Goal: Task Accomplishment & Management: Manage account settings

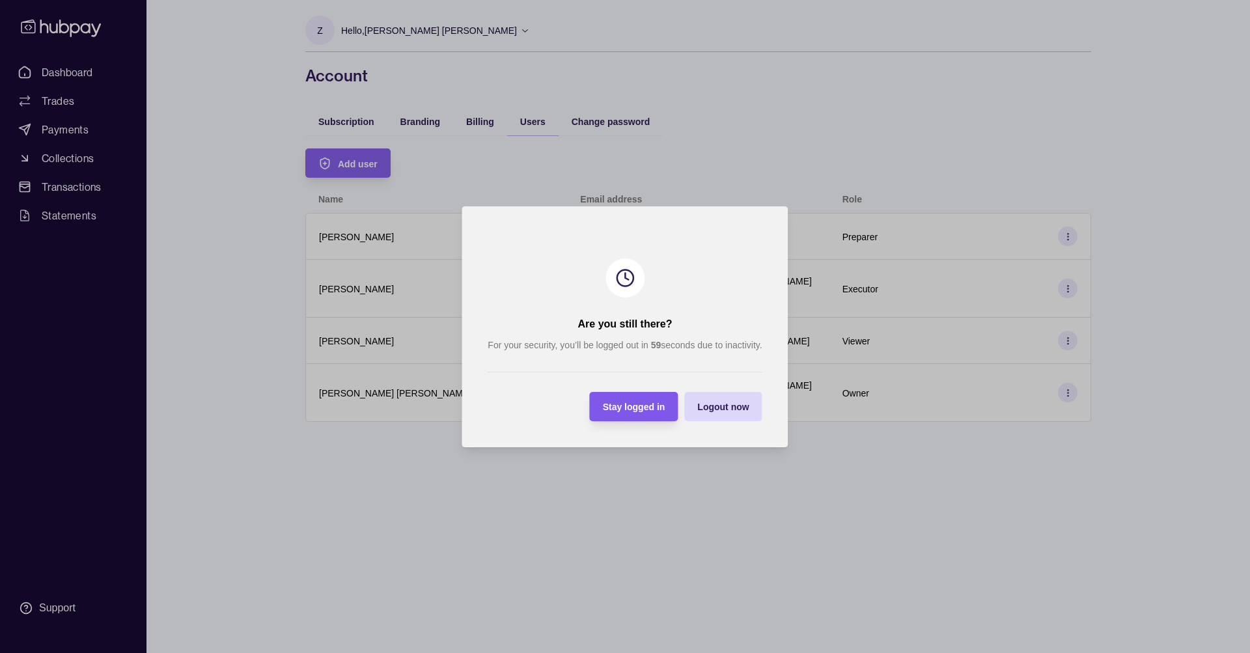
click at [637, 412] on span "Stay logged in" at bounding box center [634, 407] width 63 height 10
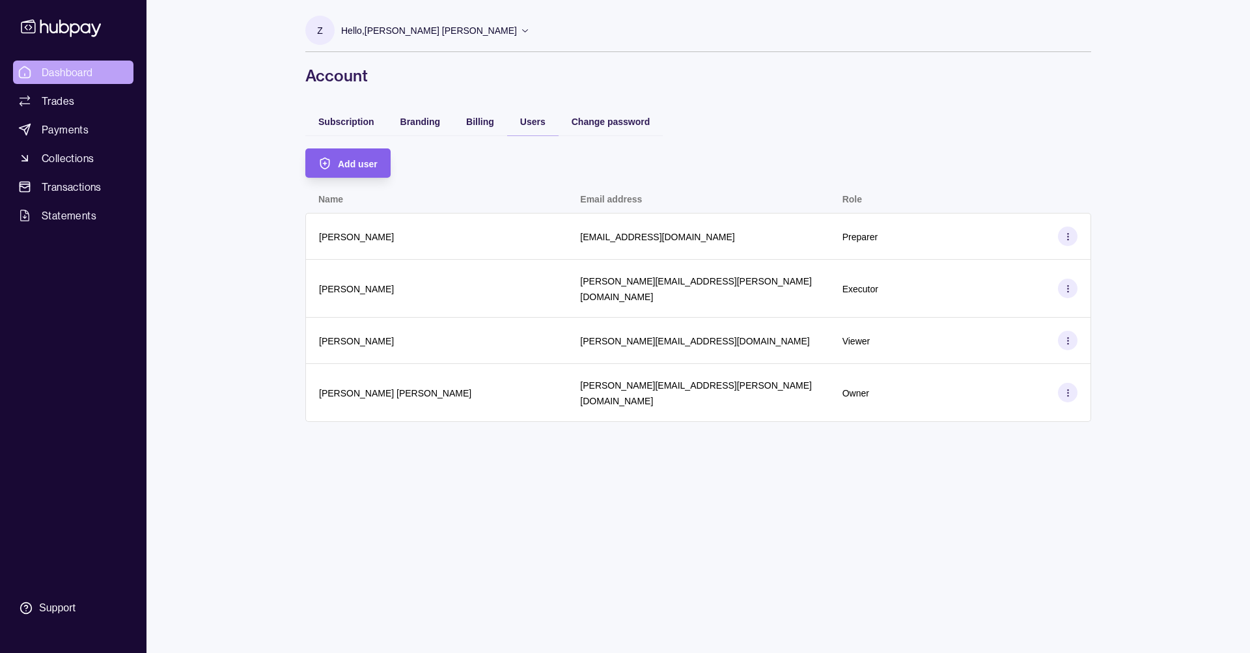
click at [64, 69] on span "Dashboard" at bounding box center [67, 72] width 51 height 16
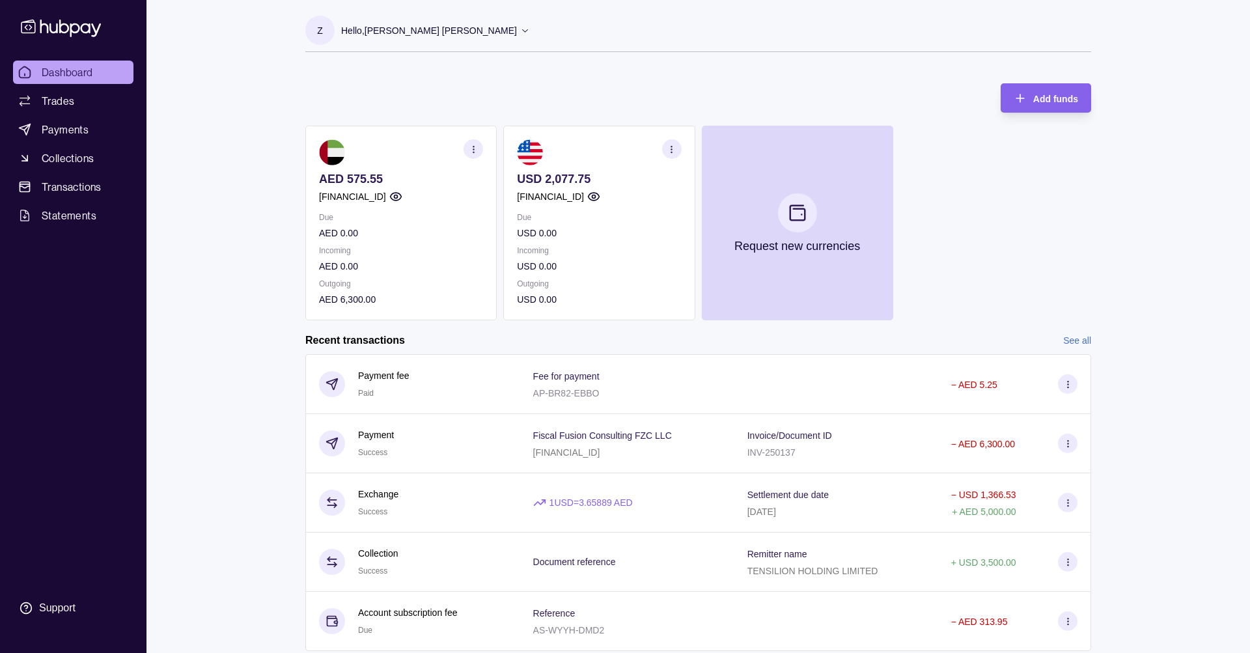
click at [423, 31] on p "Hello, [PERSON_NAME] [PERSON_NAME]" at bounding box center [429, 30] width 176 height 14
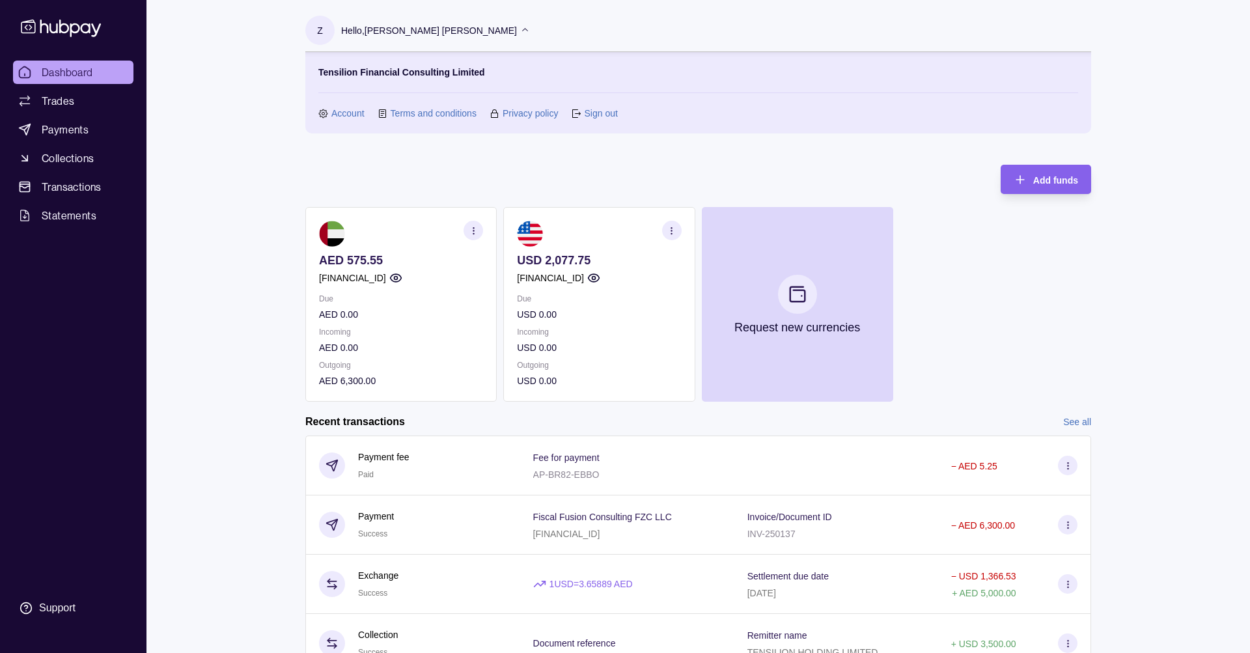
click at [601, 117] on link "Sign out" at bounding box center [600, 113] width 33 height 14
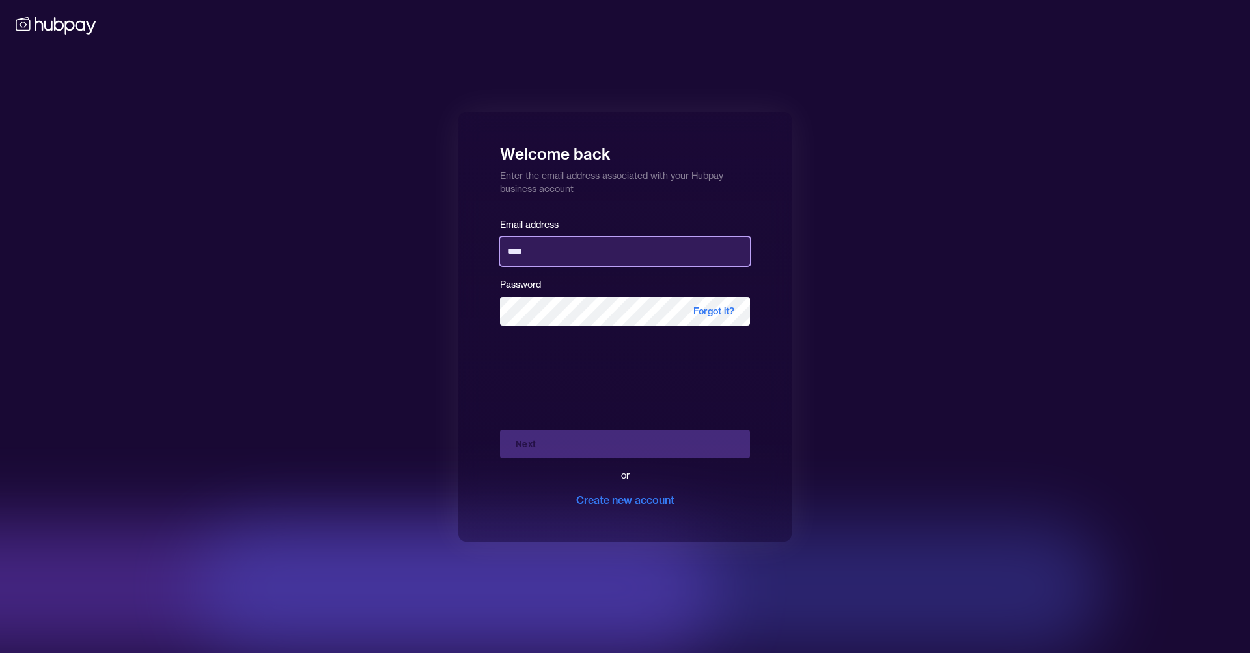
type input "**********"
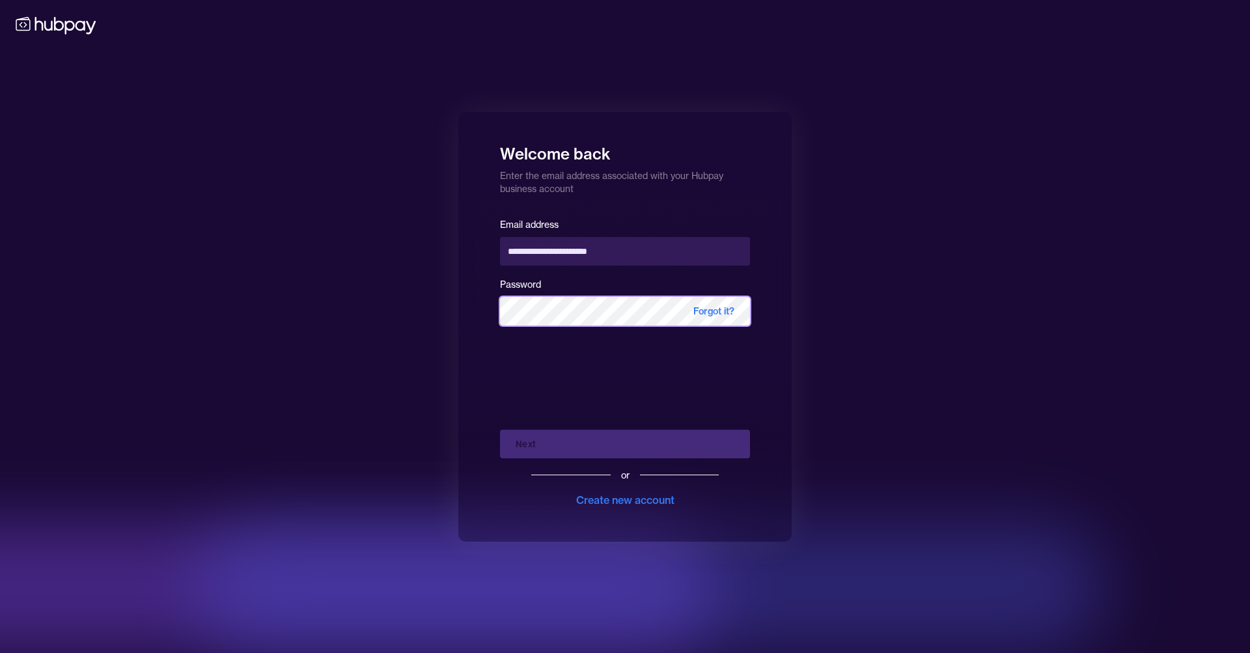
click at [625, 443] on button "Next" at bounding box center [625, 444] width 250 height 29
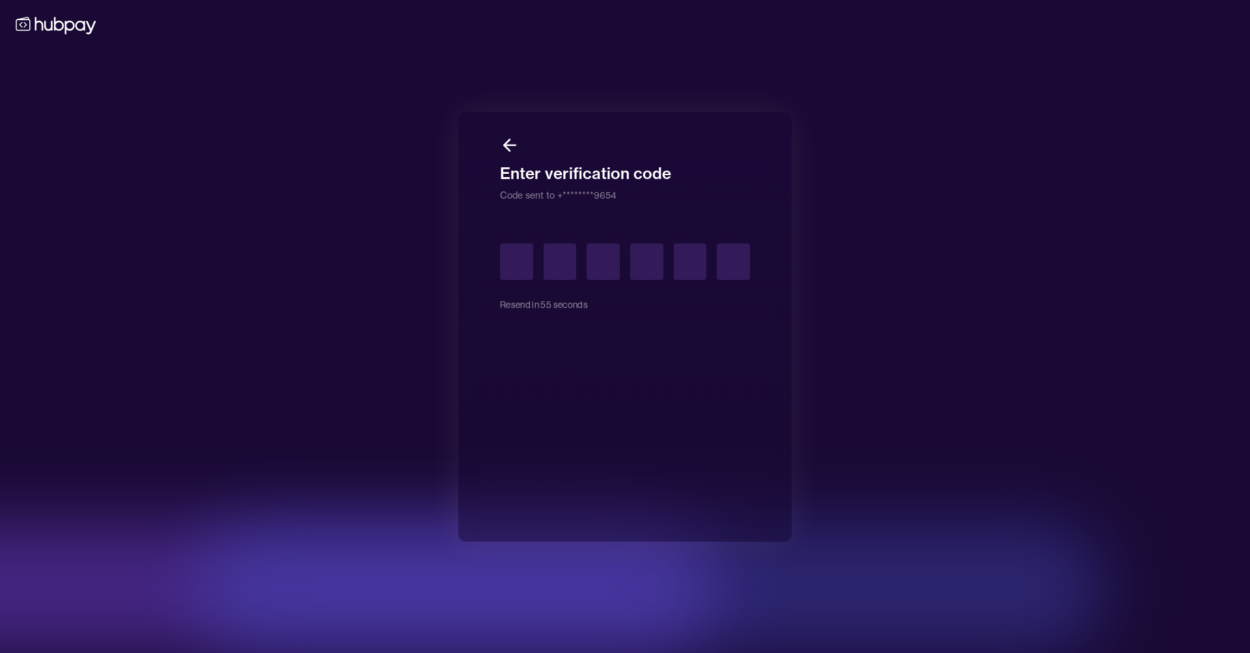
type input "*"
